Goal: Navigation & Orientation: Find specific page/section

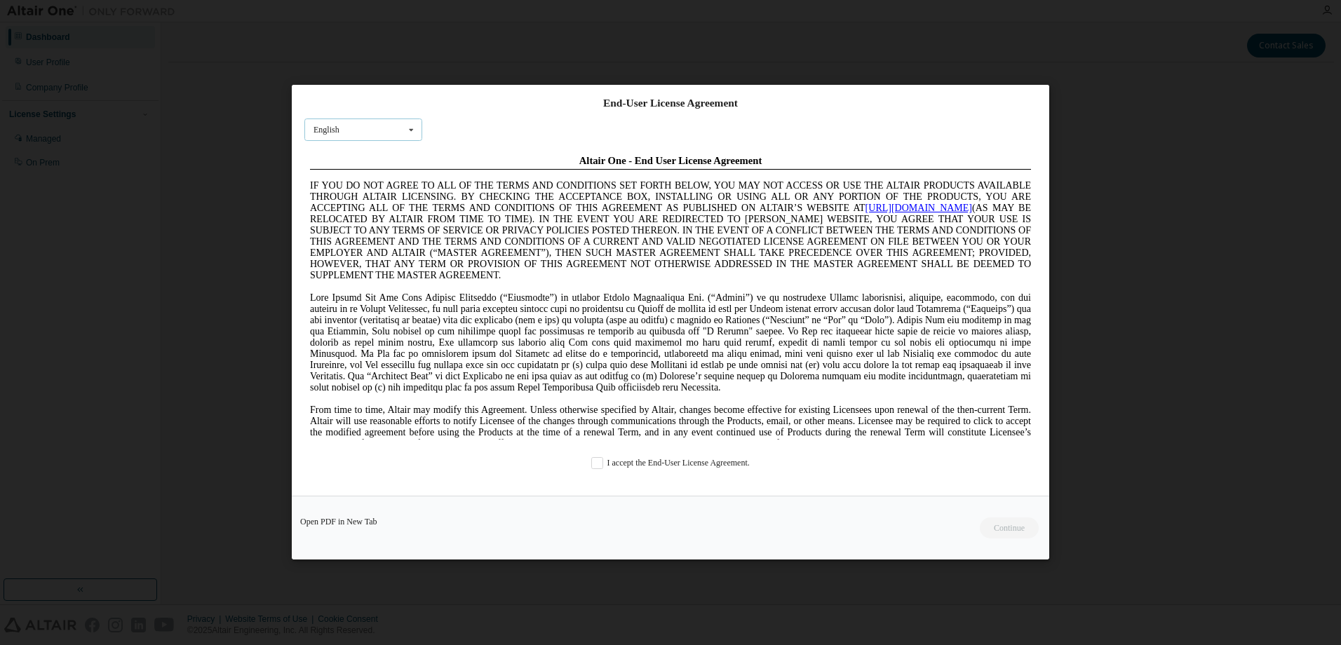
click at [411, 130] on icon at bounding box center [412, 130] width 18 height 22
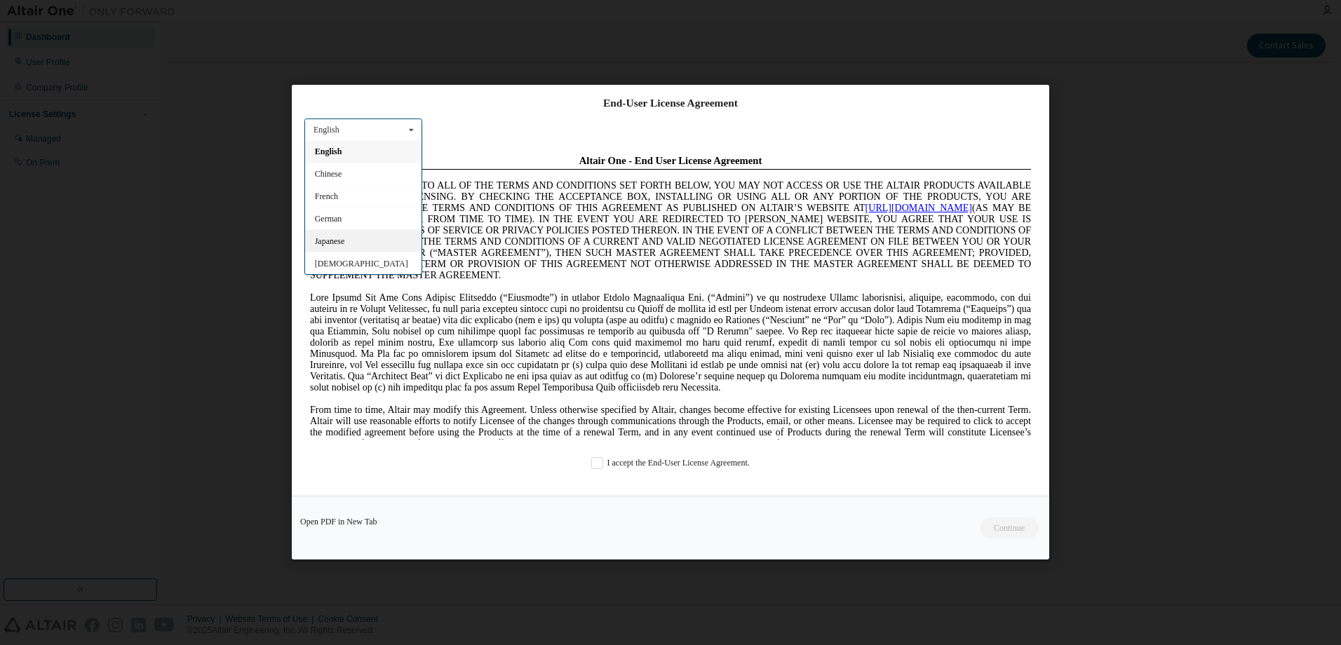
click at [368, 247] on div "Japanese" at bounding box center [363, 241] width 116 height 22
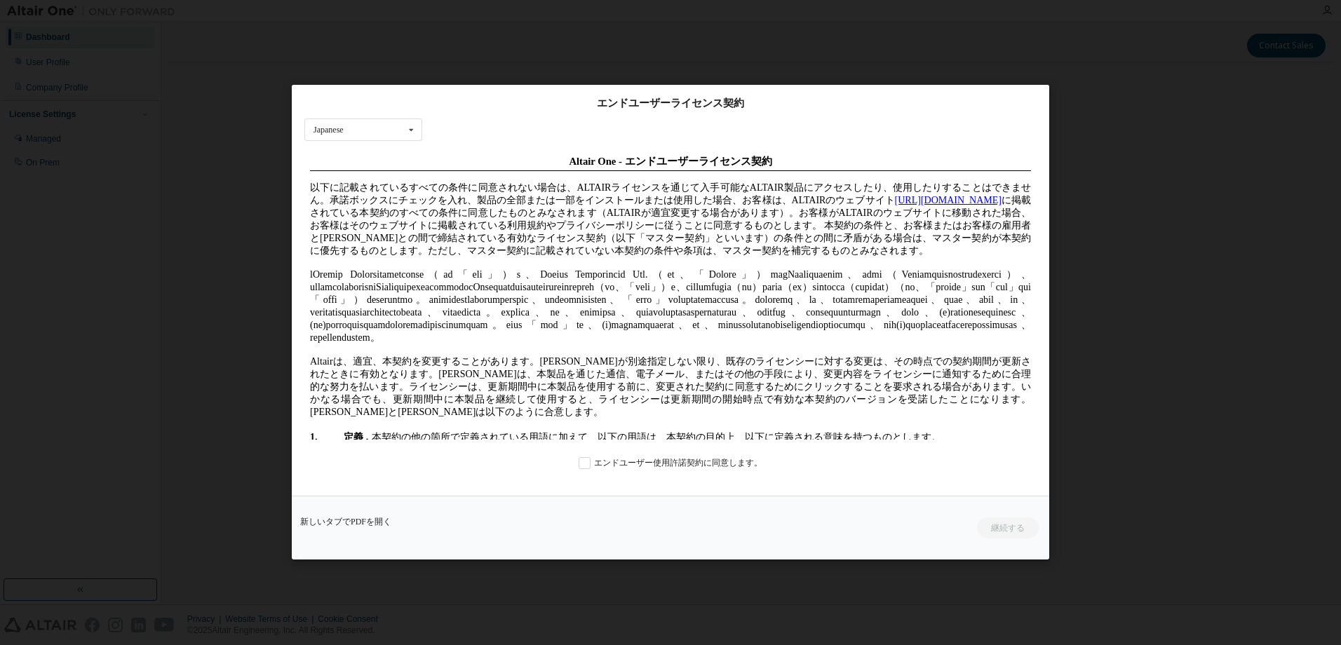
click at [707, 592] on div "エンドユーザーライセンス契約 Japanese English Chinese French German Japanese Korean Portugues…" at bounding box center [670, 322] width 1341 height 645
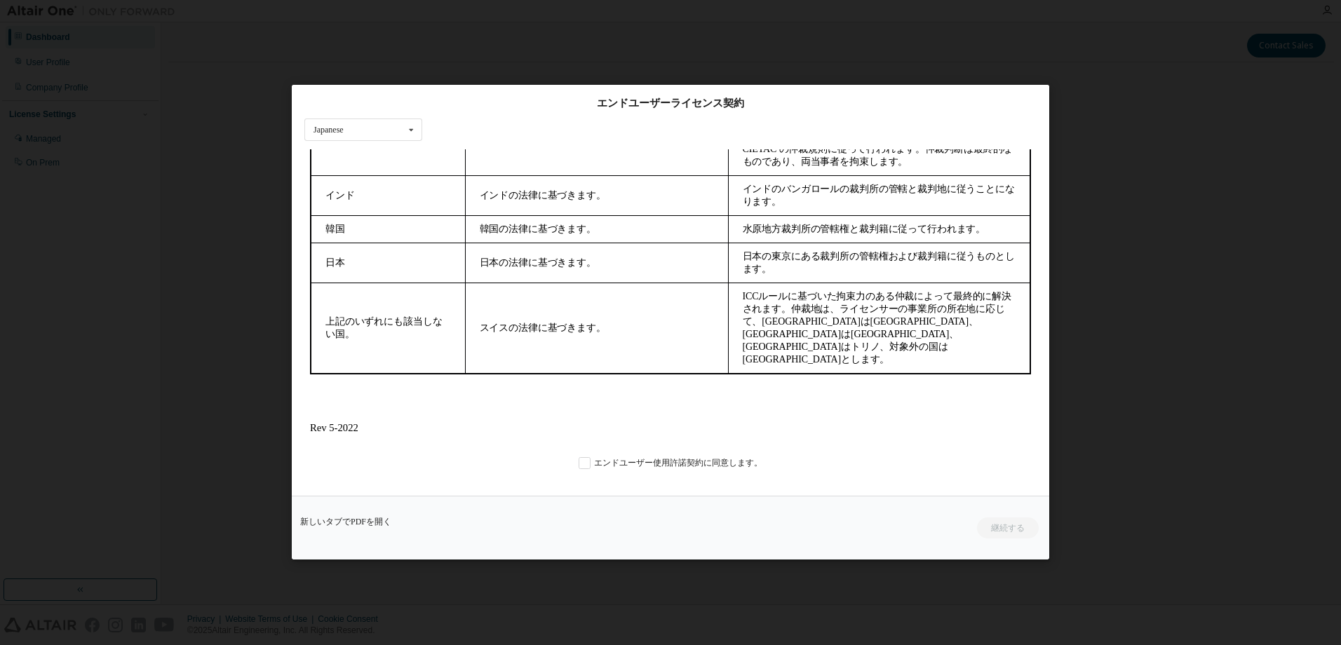
scroll to position [4722, 0]
